Goal: Information Seeking & Learning: Learn about a topic

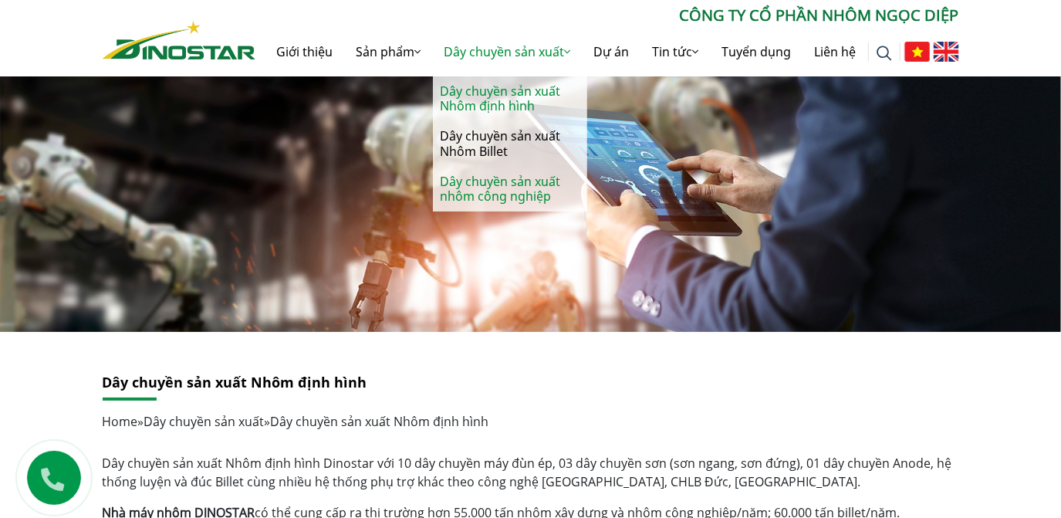
click at [493, 191] on link "Dây chuyền sản xuất nhôm công nghiệp" at bounding box center [510, 189] width 154 height 45
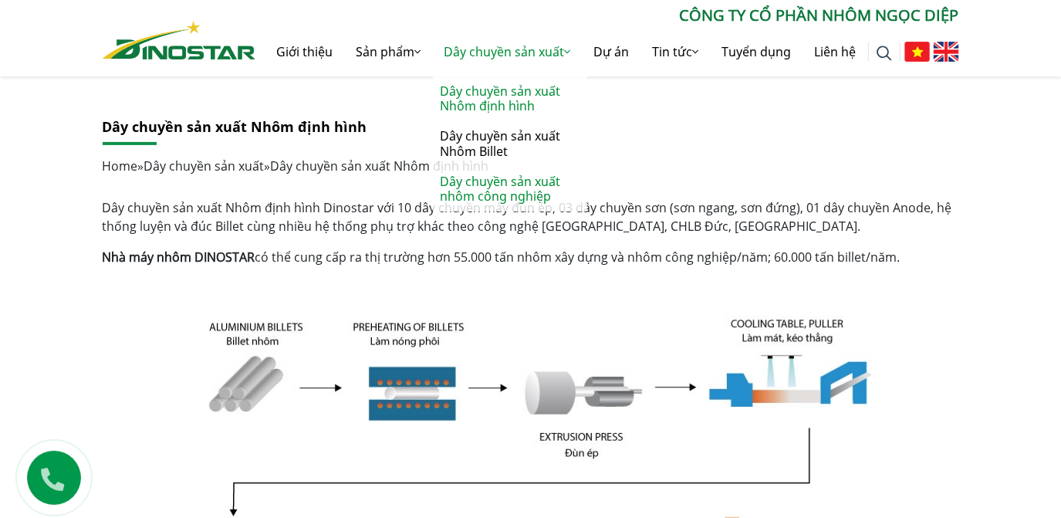
scroll to position [280, 0]
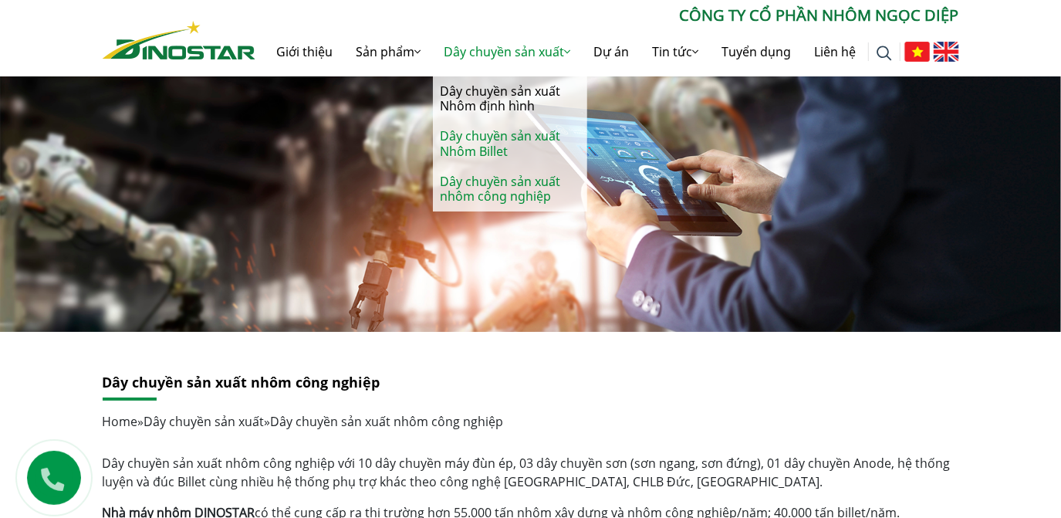
click at [500, 140] on link "Dây chuyền sản xuất Nhôm Billet" at bounding box center [510, 143] width 154 height 45
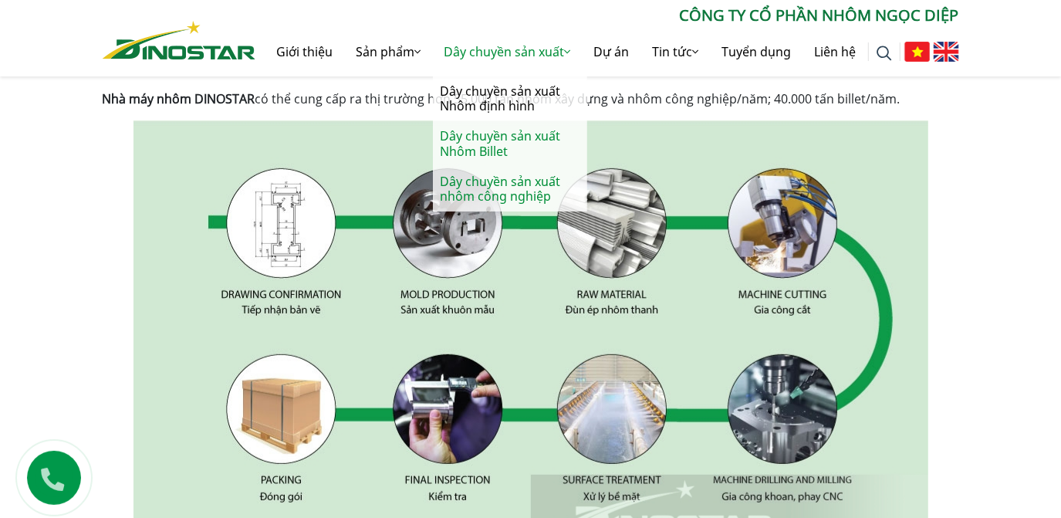
scroll to position [420, 0]
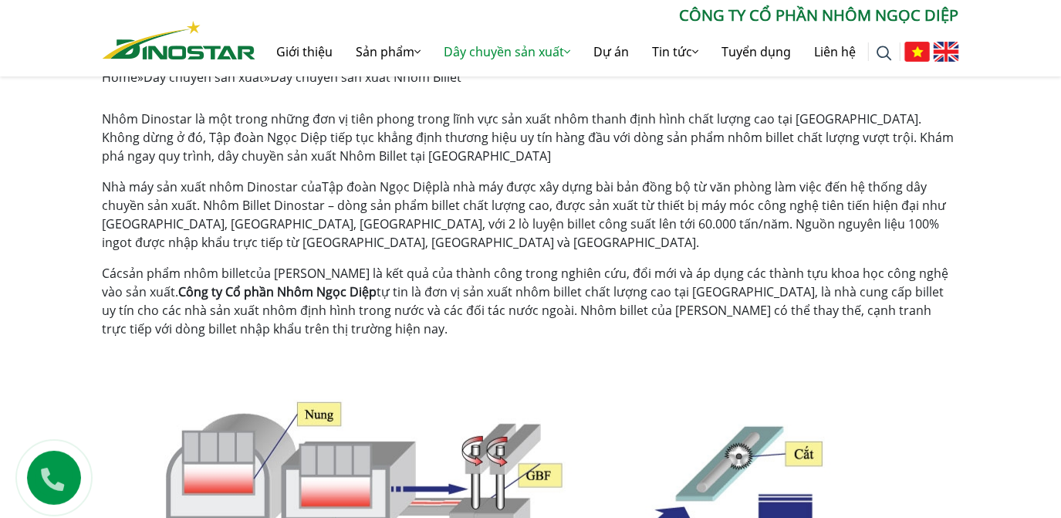
scroll to position [280, 0]
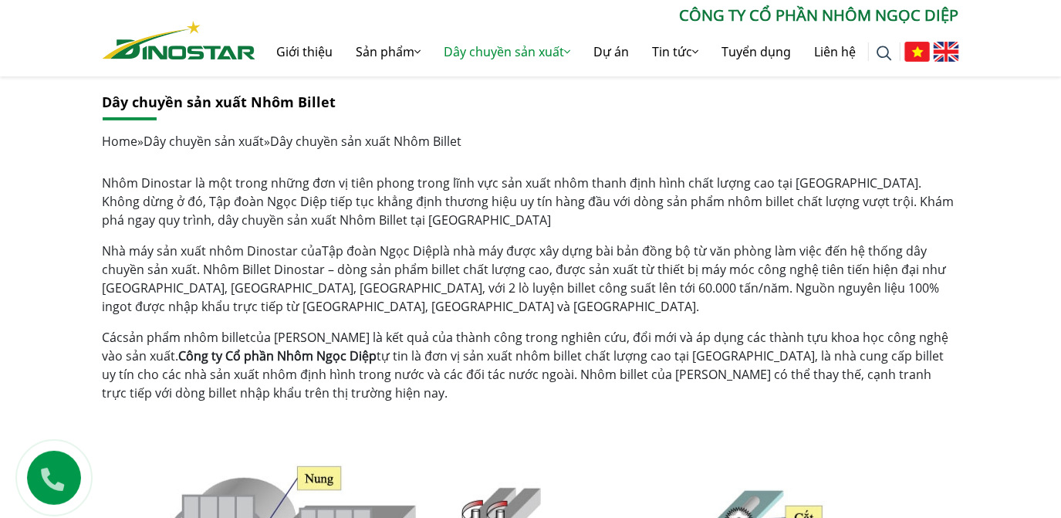
click at [408, 282] on p "Nhà máy sản xuất nhôm Dinostar của Tập đoàn Ngọc Diệp là nhà máy được xây dựng …" at bounding box center [531, 278] width 856 height 74
click at [569, 282] on p "Nhà máy sản xuất nhôm Dinostar của Tập đoàn Ngọc Diệp là nhà máy được xây dựng …" at bounding box center [531, 278] width 856 height 74
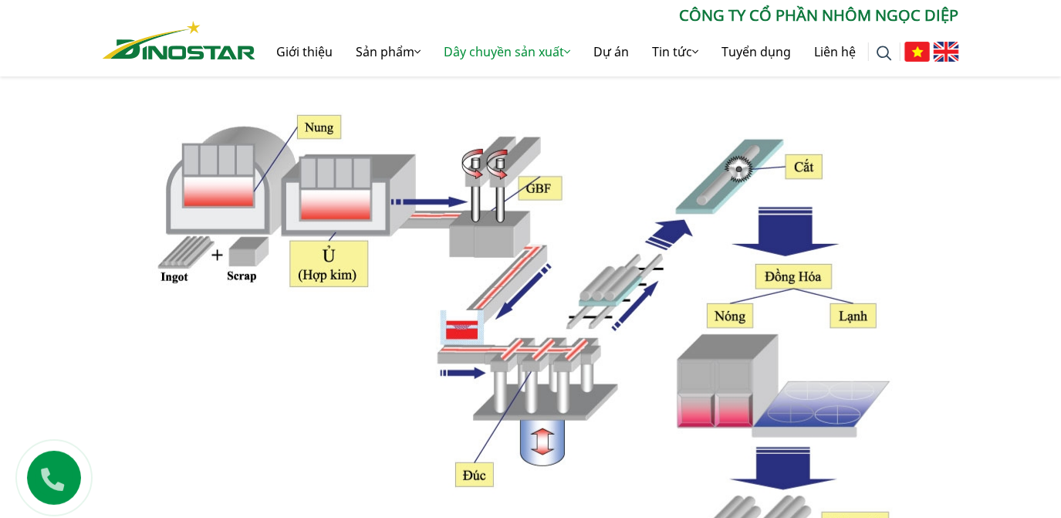
scroll to position [420, 0]
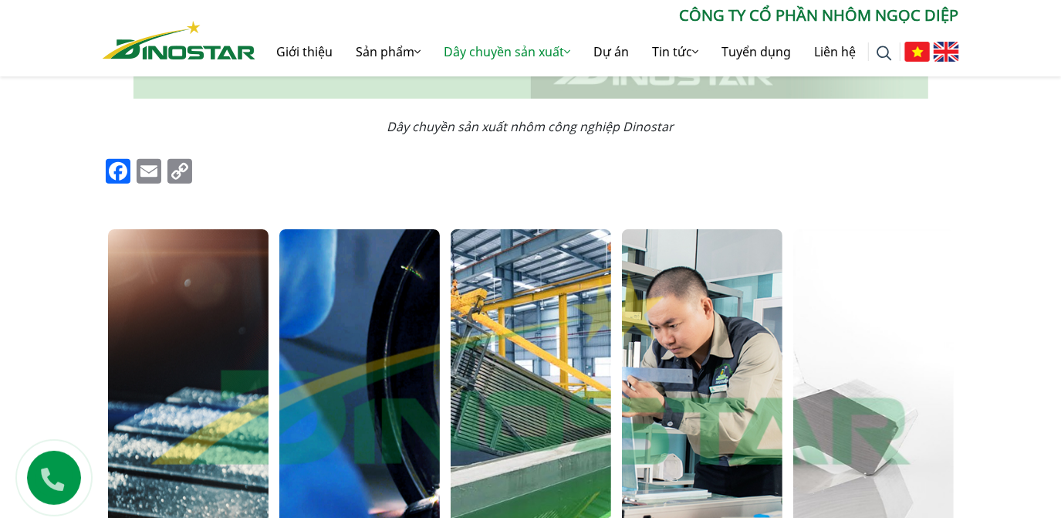
scroll to position [1051, 0]
